Goal: Transaction & Acquisition: Purchase product/service

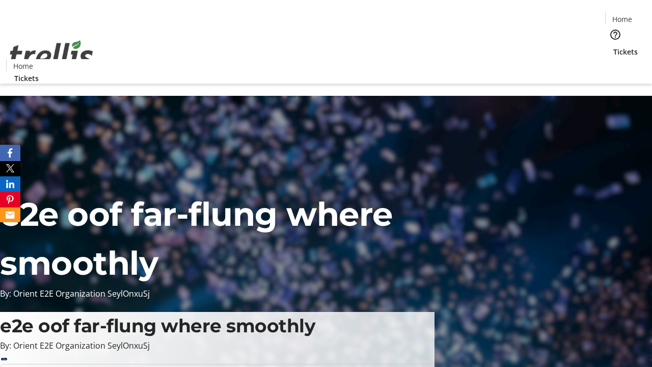
click at [613, 46] on span "Tickets" at bounding box center [625, 51] width 24 height 11
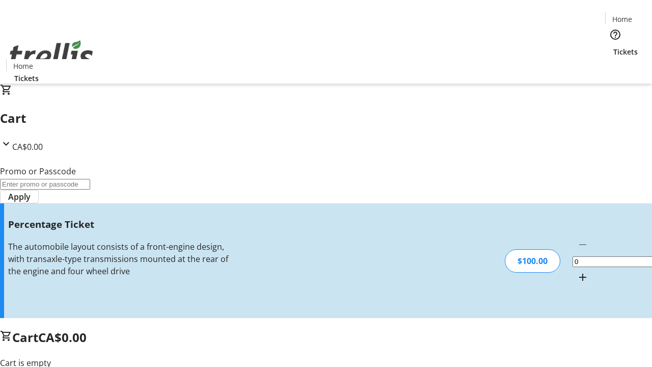
click at [576, 271] on mat-icon "Increment by one" at bounding box center [582, 277] width 12 height 12
type input "1"
type input "BAR"
